Goal: Obtain resource: Obtain resource

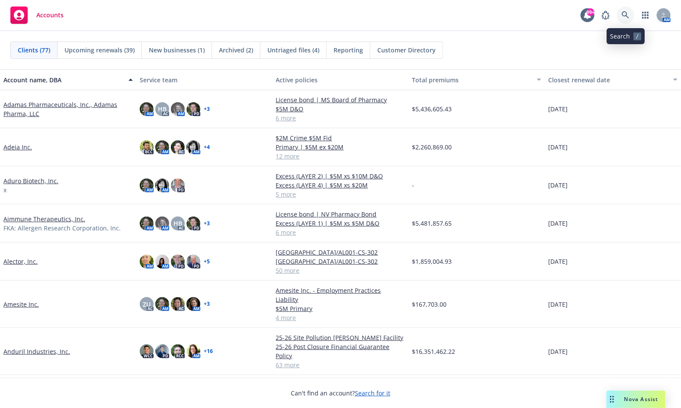
click at [625, 18] on icon at bounding box center [626, 15] width 8 height 8
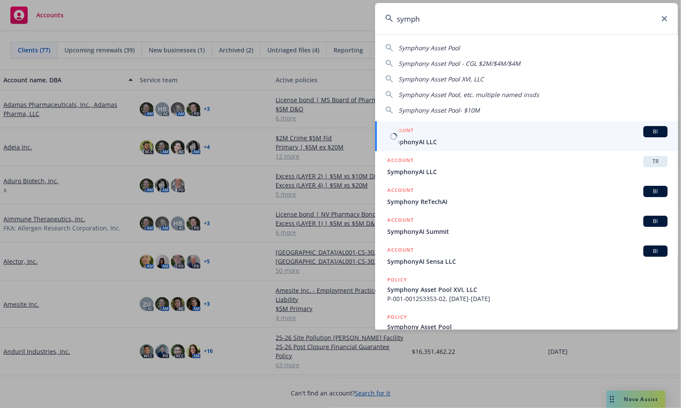
type input "symph"
click at [410, 138] on span "SymphonyAI LLC" at bounding box center [527, 141] width 280 height 9
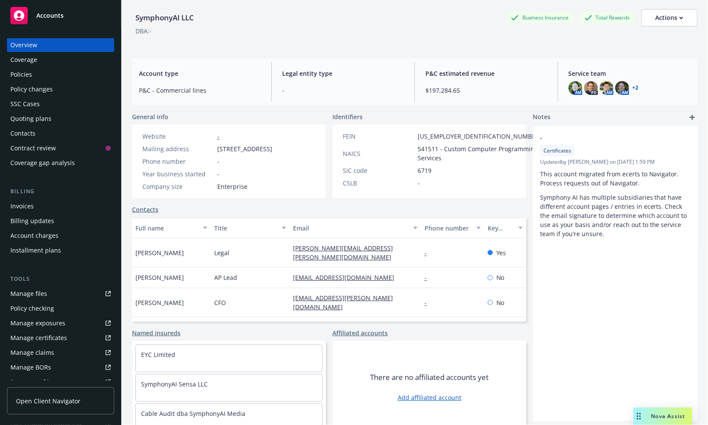
scroll to position [48, 0]
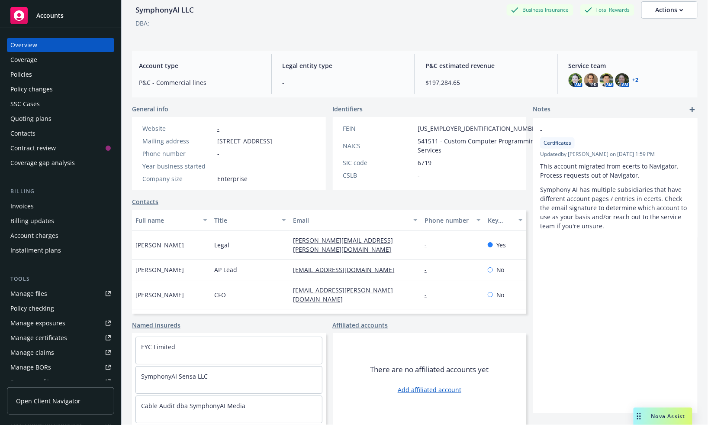
click at [31, 295] on div "Manage files" at bounding box center [28, 294] width 37 height 14
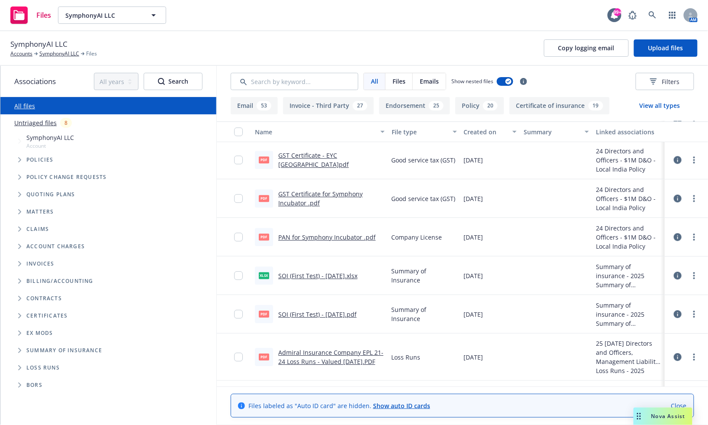
scroll to position [721, 0]
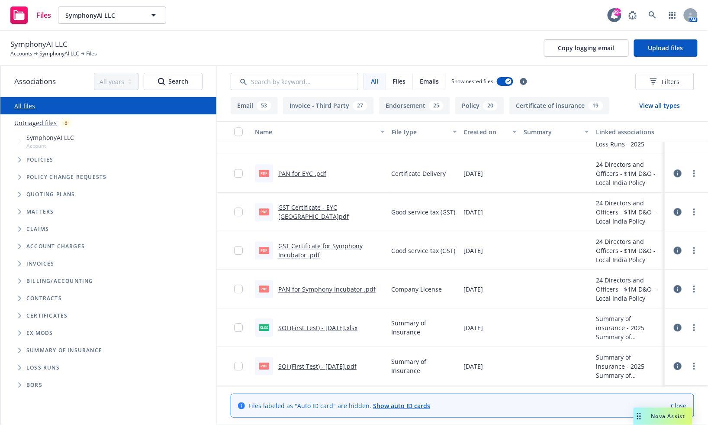
click at [464, 109] on button "Policy 20" at bounding box center [479, 105] width 49 height 17
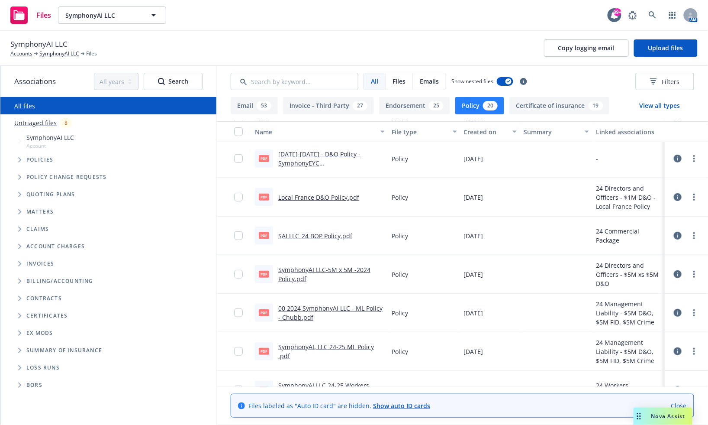
scroll to position [96, 0]
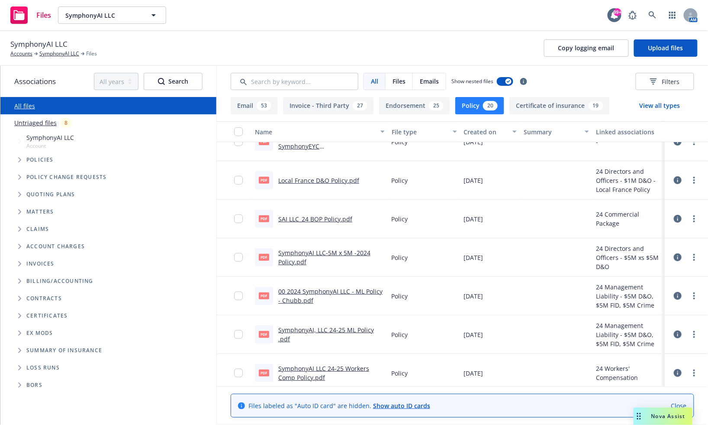
click at [323, 290] on link "00 2024 SymphonyAI LLC - ML Policy - Chubb.pdf" at bounding box center [330, 295] width 104 height 17
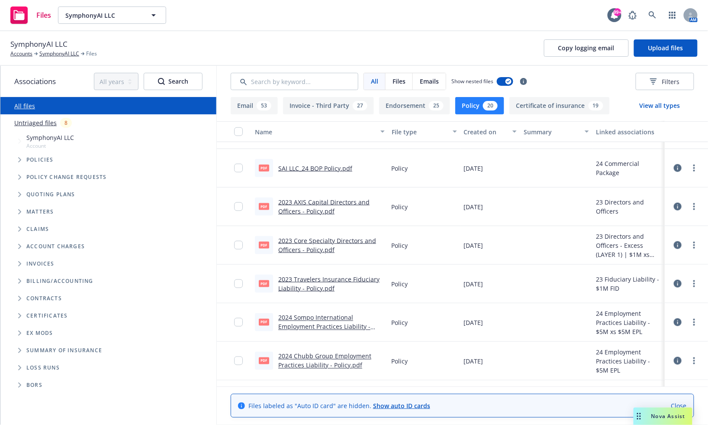
scroll to position [384, 0]
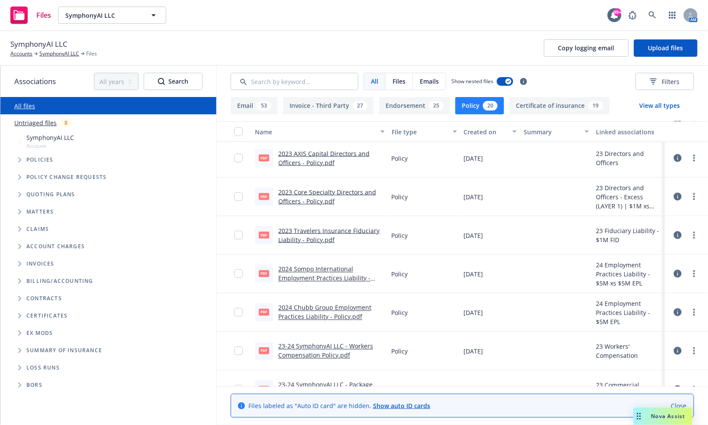
click at [319, 308] on link "2024 Chubb Group Employment Practices Liability - Policy.pdf" at bounding box center [324, 311] width 93 height 17
